Goal: Check status: Check status

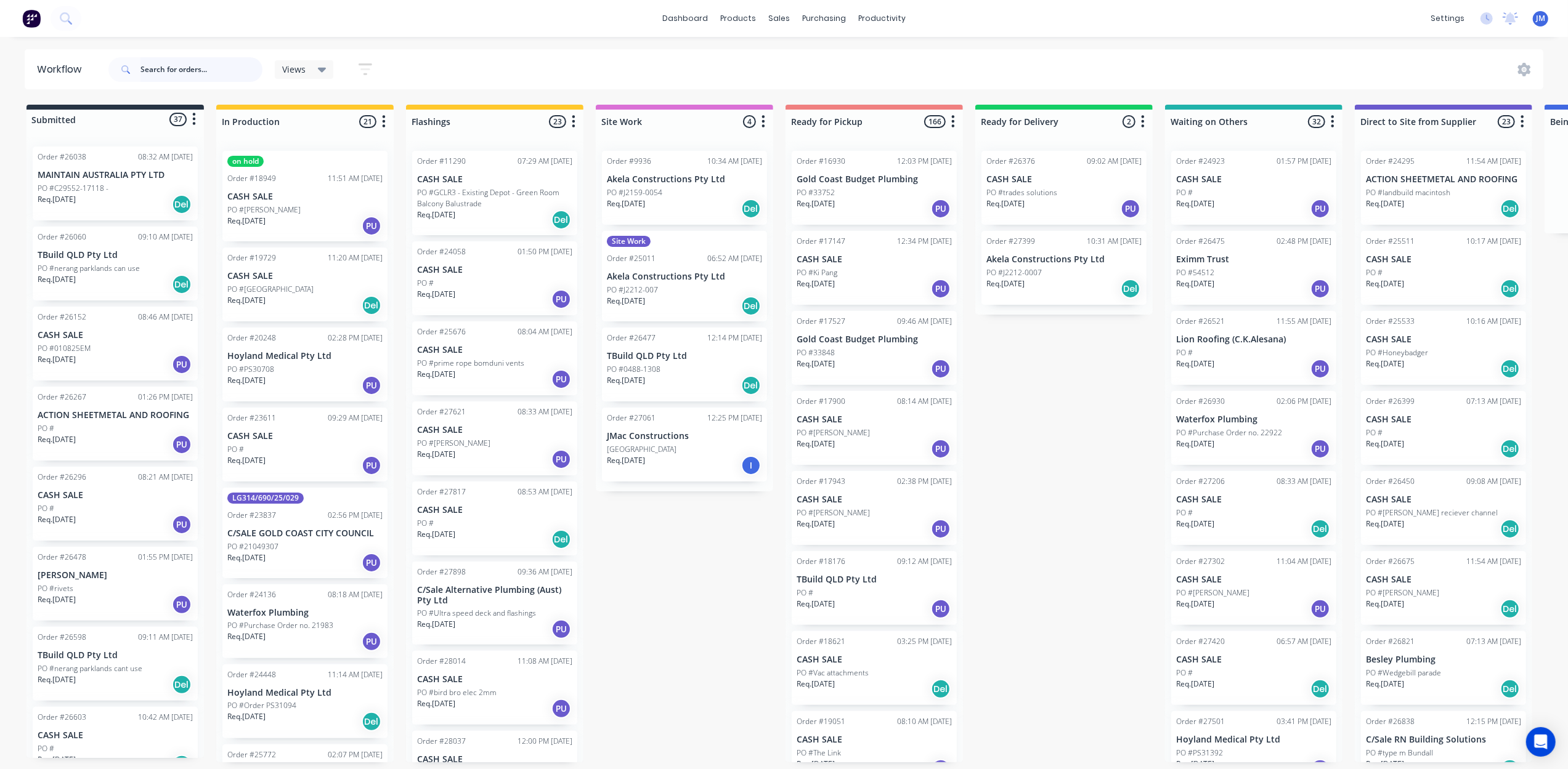
click at [163, 69] on input "text" at bounding box center [201, 69] width 122 height 24
click at [793, 60] on div at bounding box center [786, 59] width 19 height 11
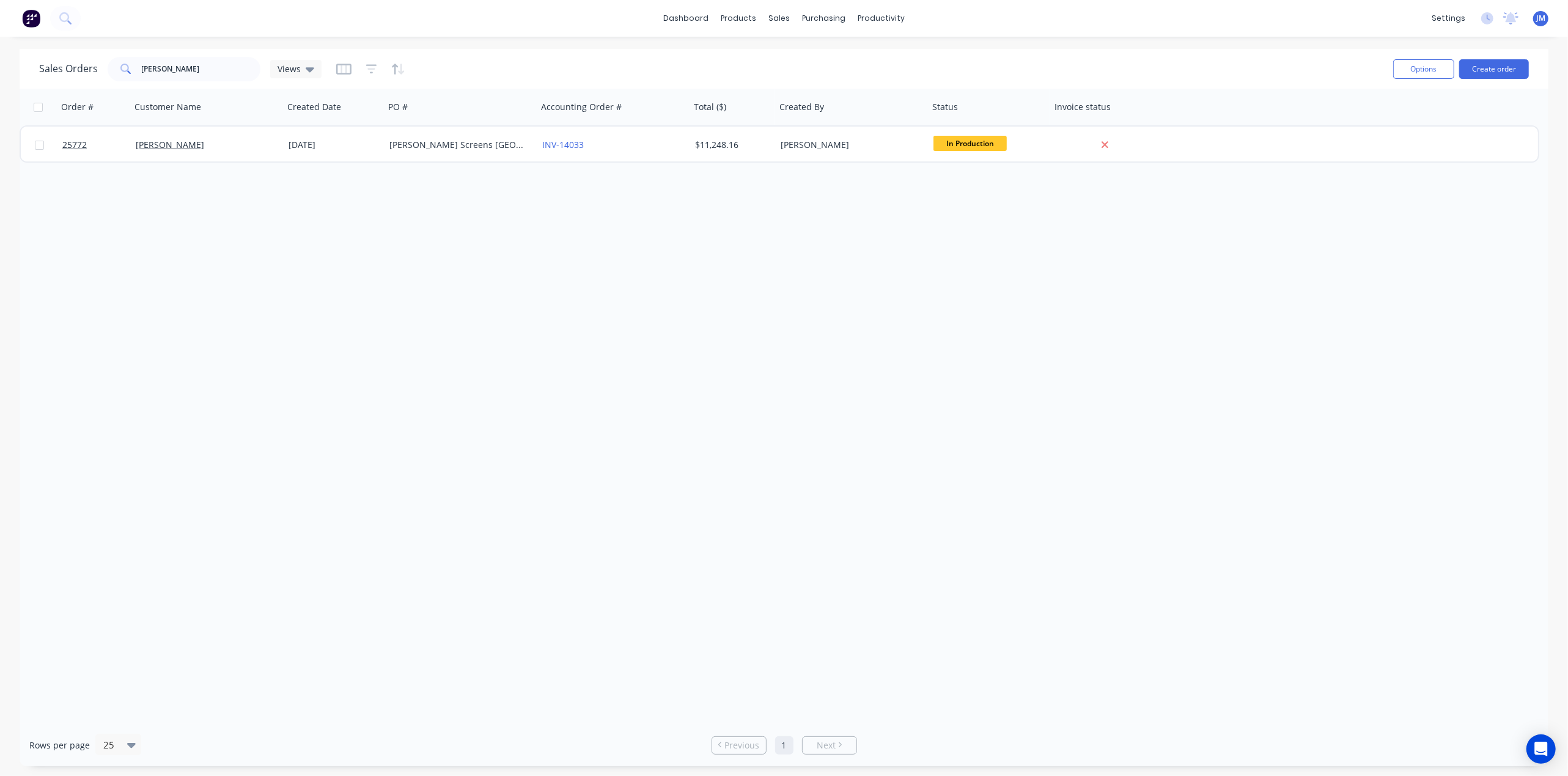
click at [183, 80] on div "Sales Orders [PERSON_NAME] Views" at bounding box center [711, 69] width 1344 height 30
click at [186, 78] on input "[PERSON_NAME]" at bounding box center [200, 69] width 119 height 24
type input "s"
type input "2"
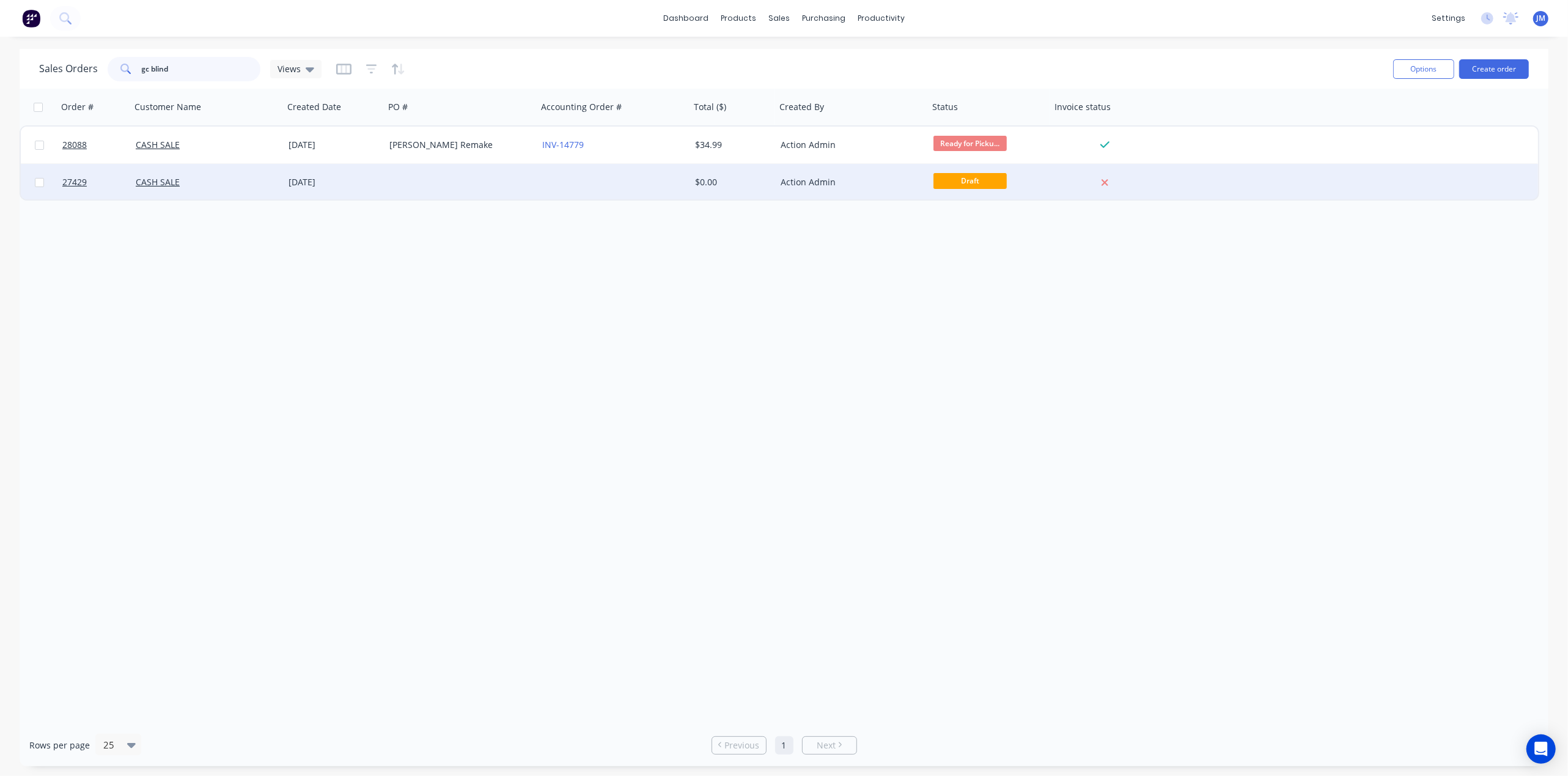
type input "gc blind"
click at [445, 181] on div at bounding box center [461, 182] width 153 height 37
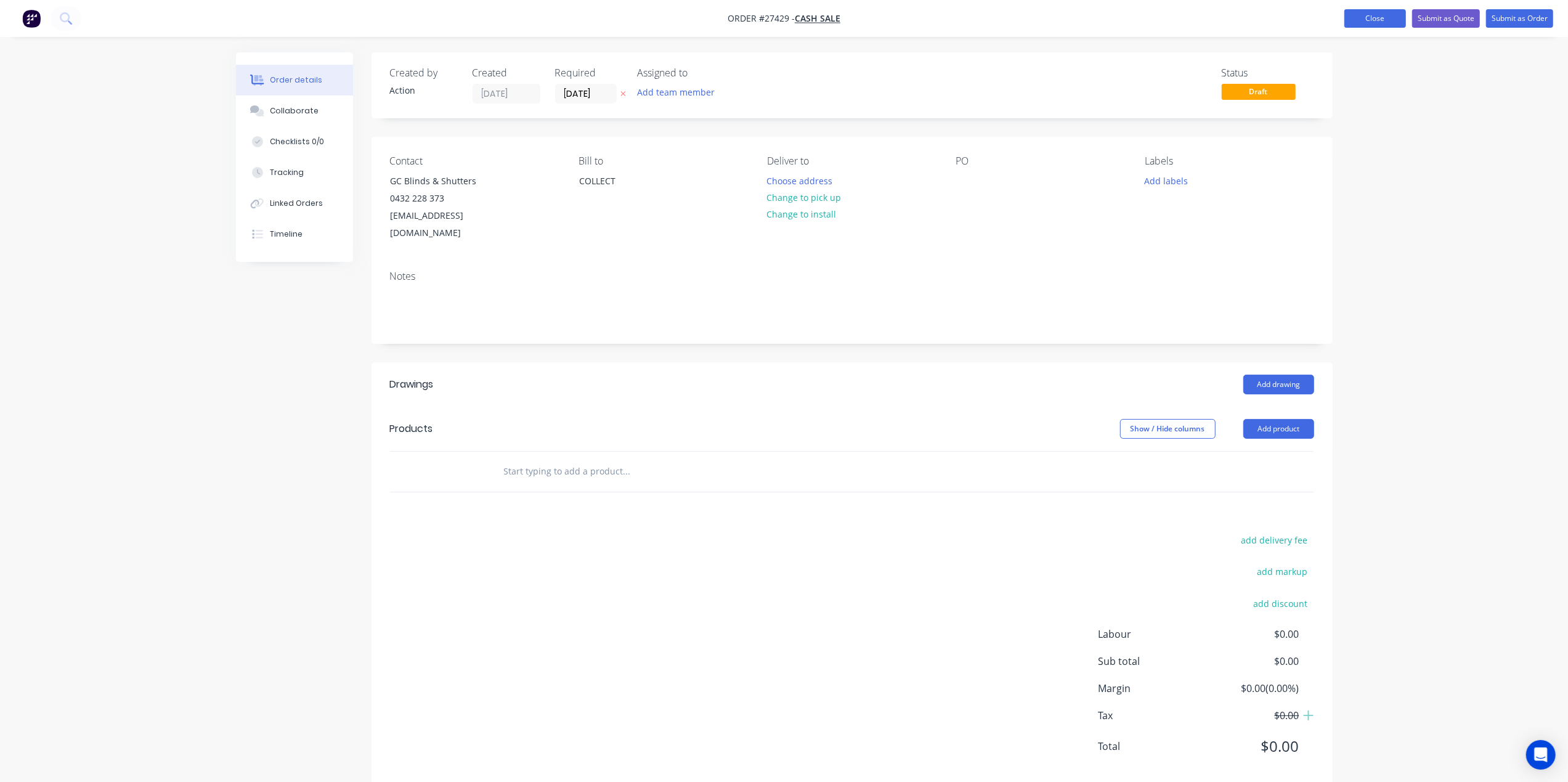
click at [1374, 21] on button "Close" at bounding box center [1375, 18] width 62 height 19
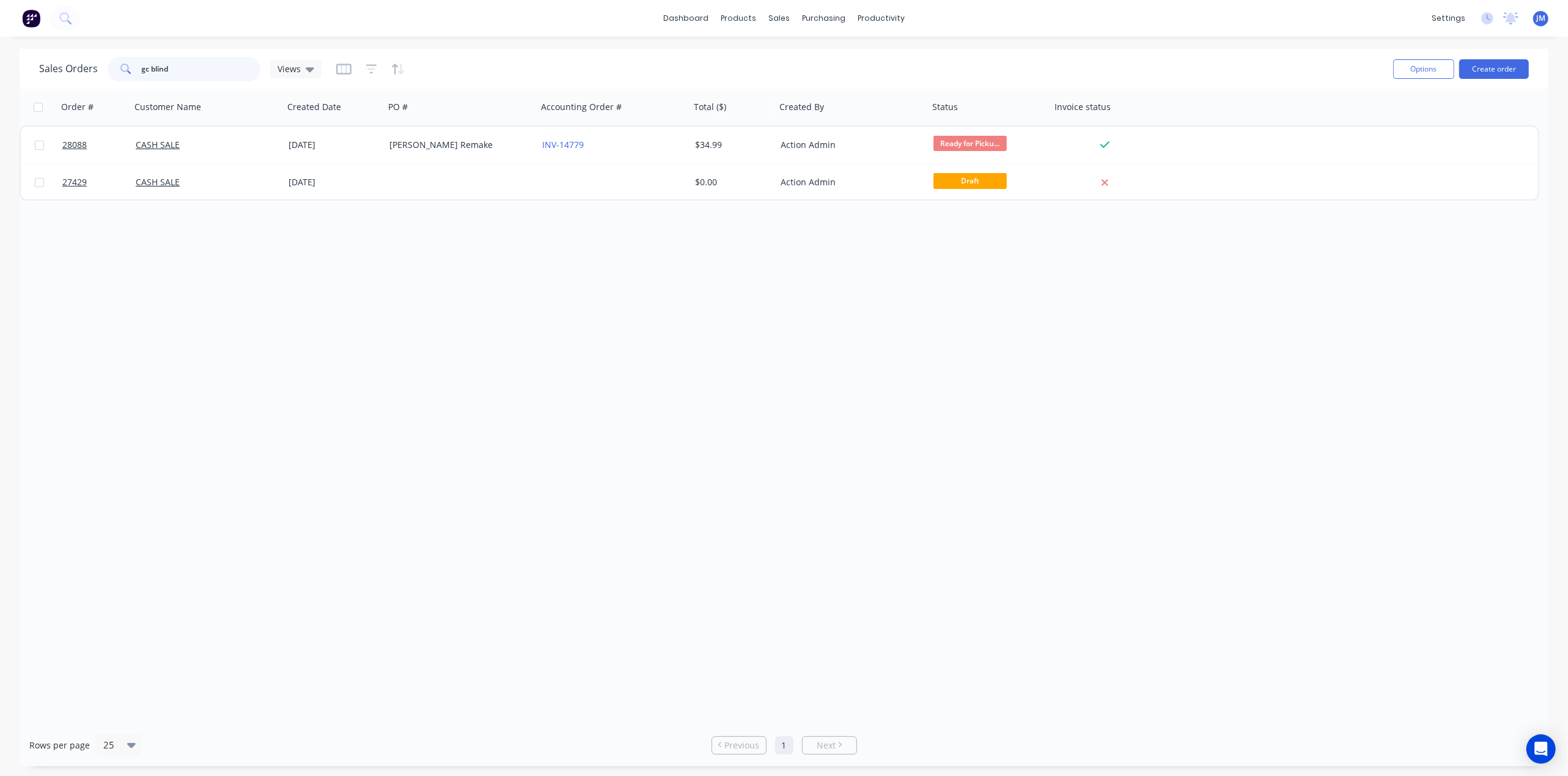
drag, startPoint x: 201, startPoint y: 70, endPoint x: 111, endPoint y: 77, distance: 90.3
click at [110, 77] on div "gc blind" at bounding box center [184, 69] width 153 height 24
